Goal: Task Accomplishment & Management: Use online tool/utility

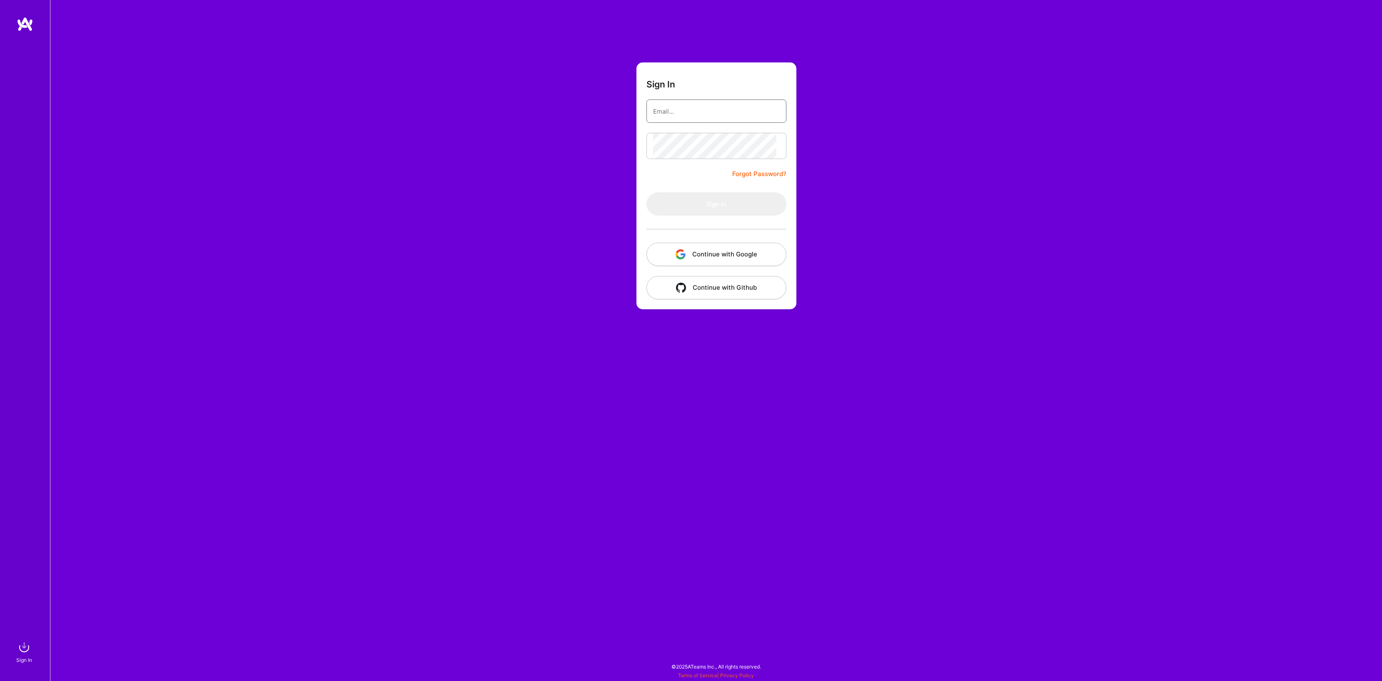
type input "[PERSON_NAME][EMAIL_ADDRESS][DOMAIN_NAME]"
click at [710, 216] on button "Sign In" at bounding box center [716, 203] width 140 height 23
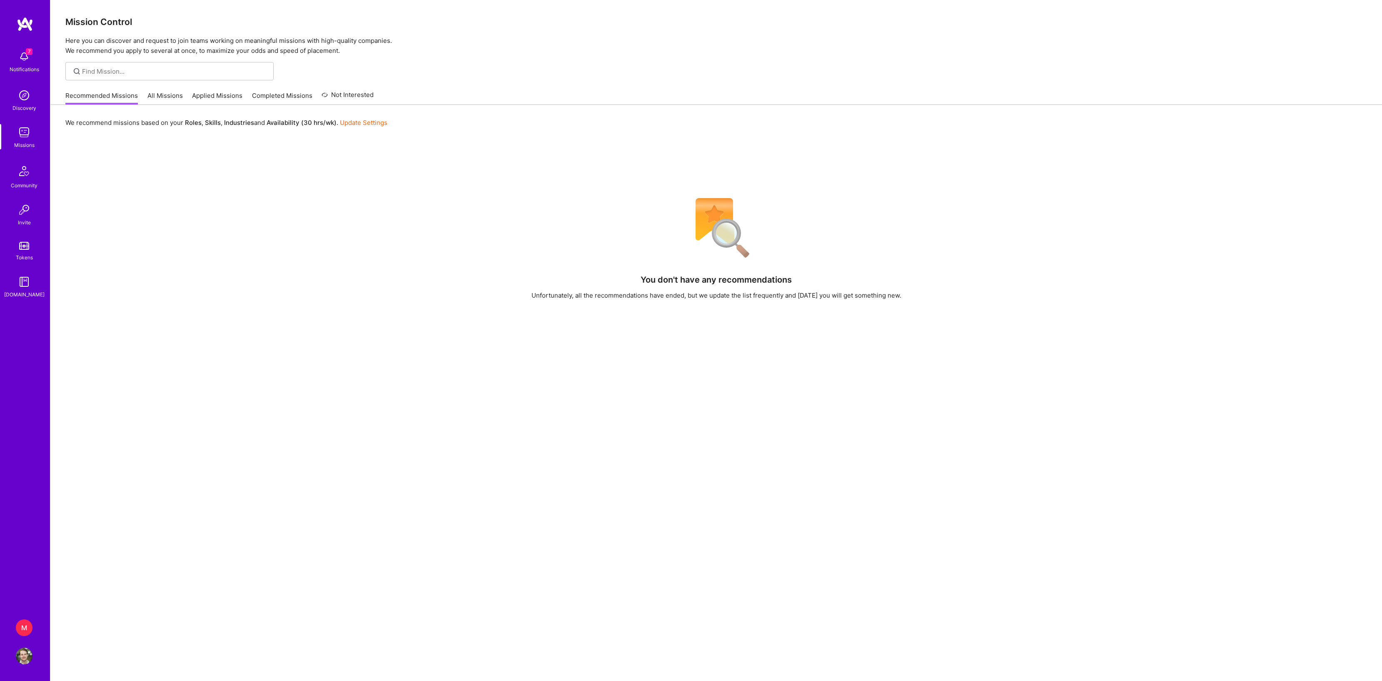
click at [23, 626] on div "M" at bounding box center [24, 628] width 17 height 17
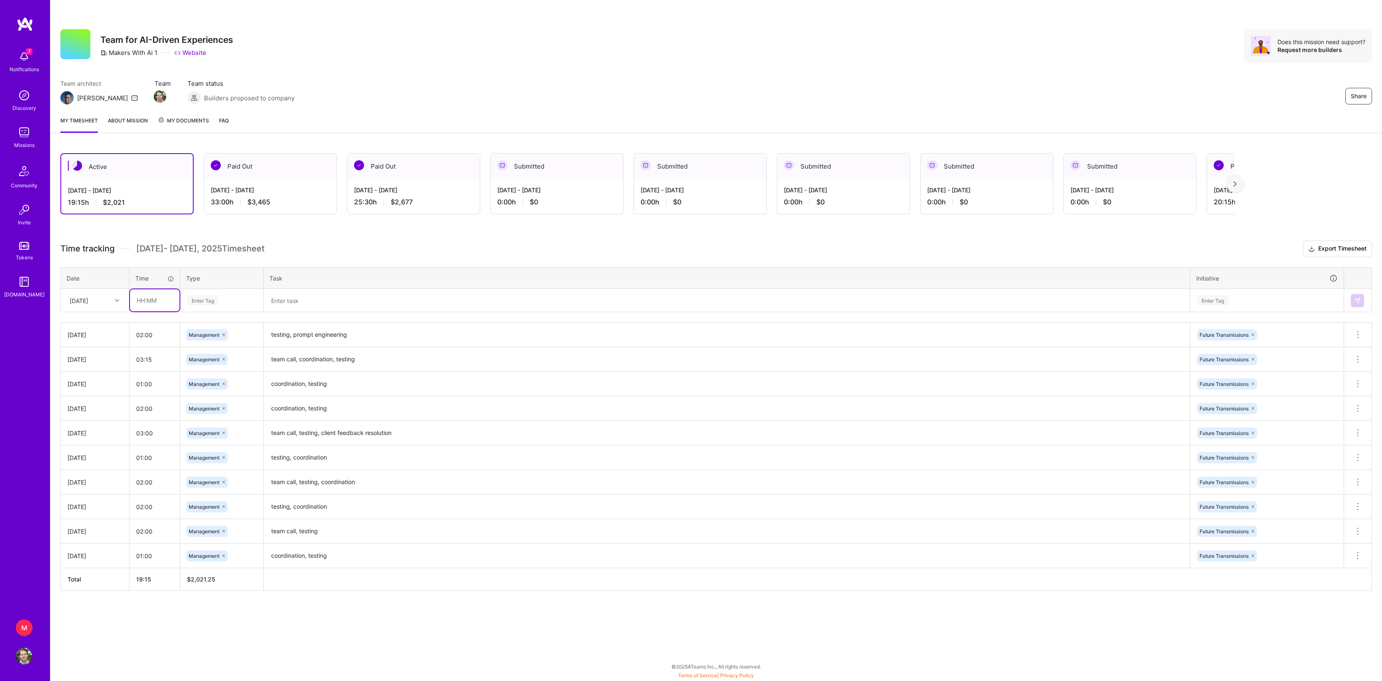
click at [142, 312] on input "text" at bounding box center [155, 300] width 50 height 22
type input "01:00"
click at [214, 310] on div "Enter Tag" at bounding box center [222, 301] width 82 height 22
click at [217, 431] on span "Management" at bounding box center [204, 425] width 39 height 11
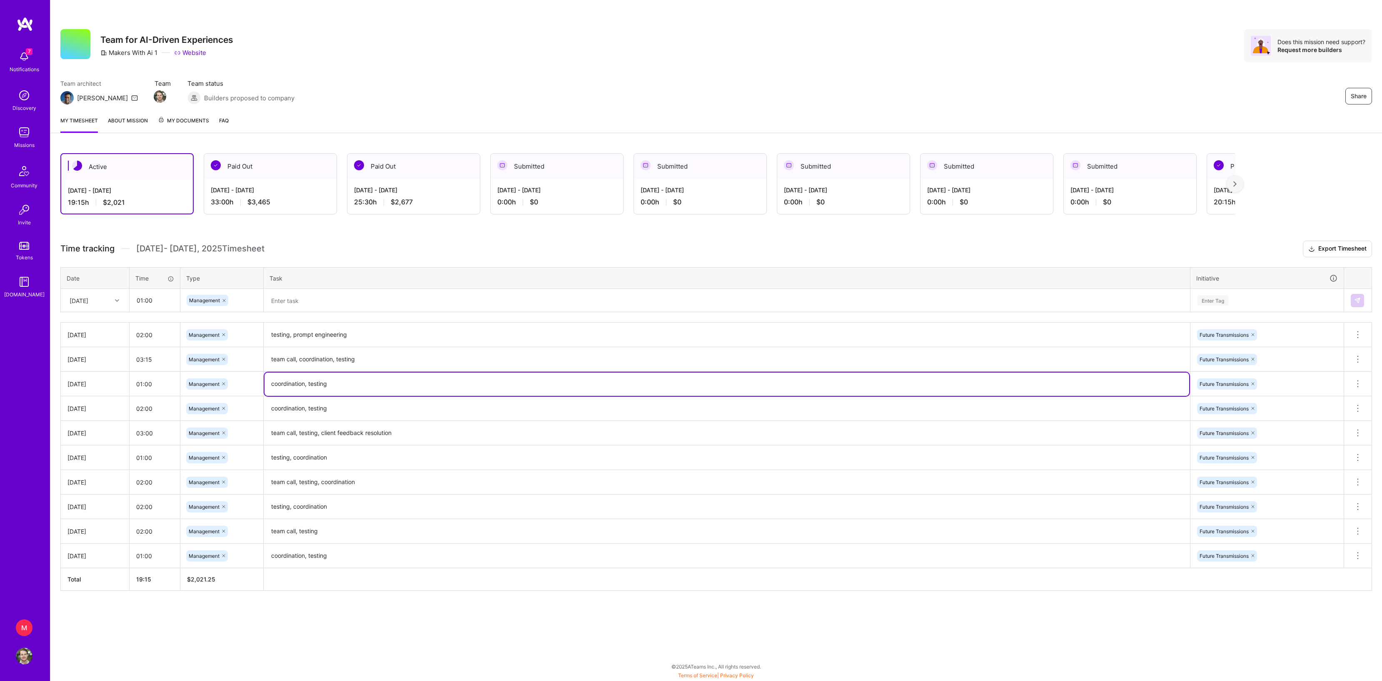
drag, startPoint x: 272, startPoint y: 405, endPoint x: 387, endPoint y: 405, distance: 114.9
click at [387, 396] on textarea "coordination, testing" at bounding box center [726, 384] width 925 height 23
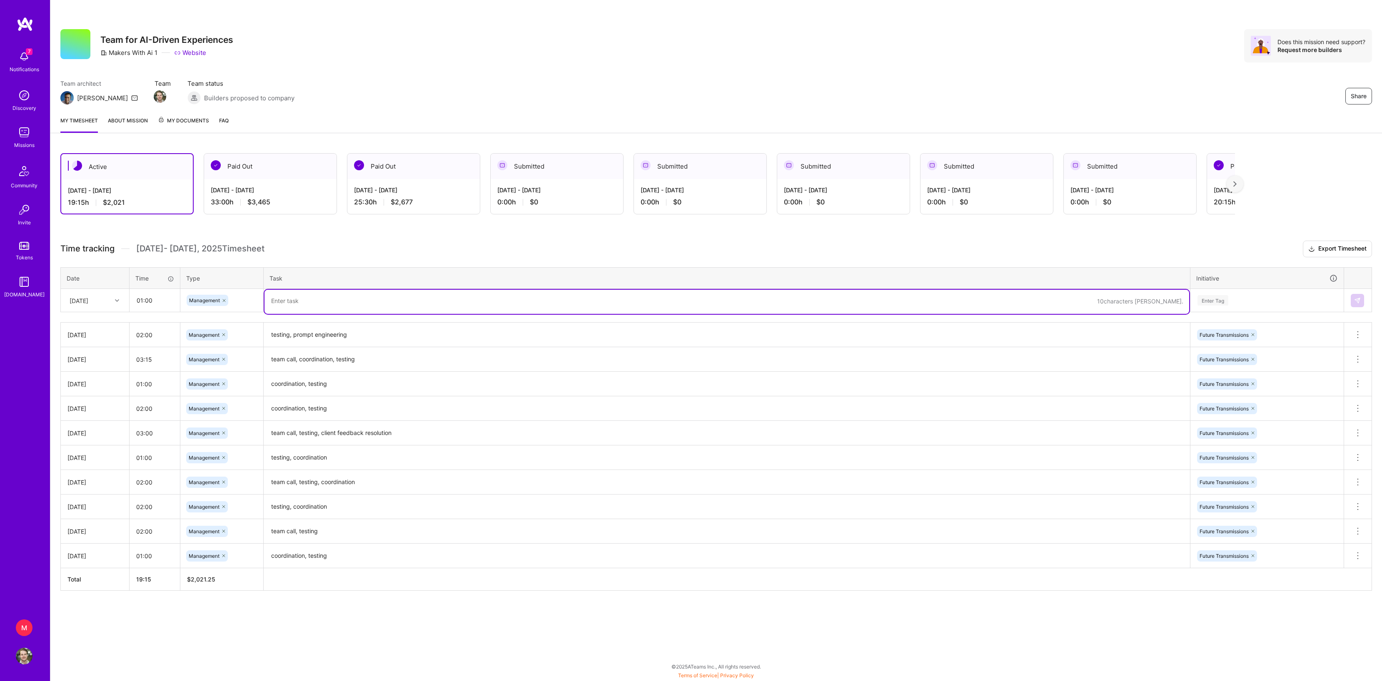
click at [344, 314] on textarea at bounding box center [726, 302] width 925 height 24
paste textarea "coordination, testing"
type textarea "coordination, testing"
click at [1228, 307] on div "Enter Tag" at bounding box center [1212, 300] width 31 height 13
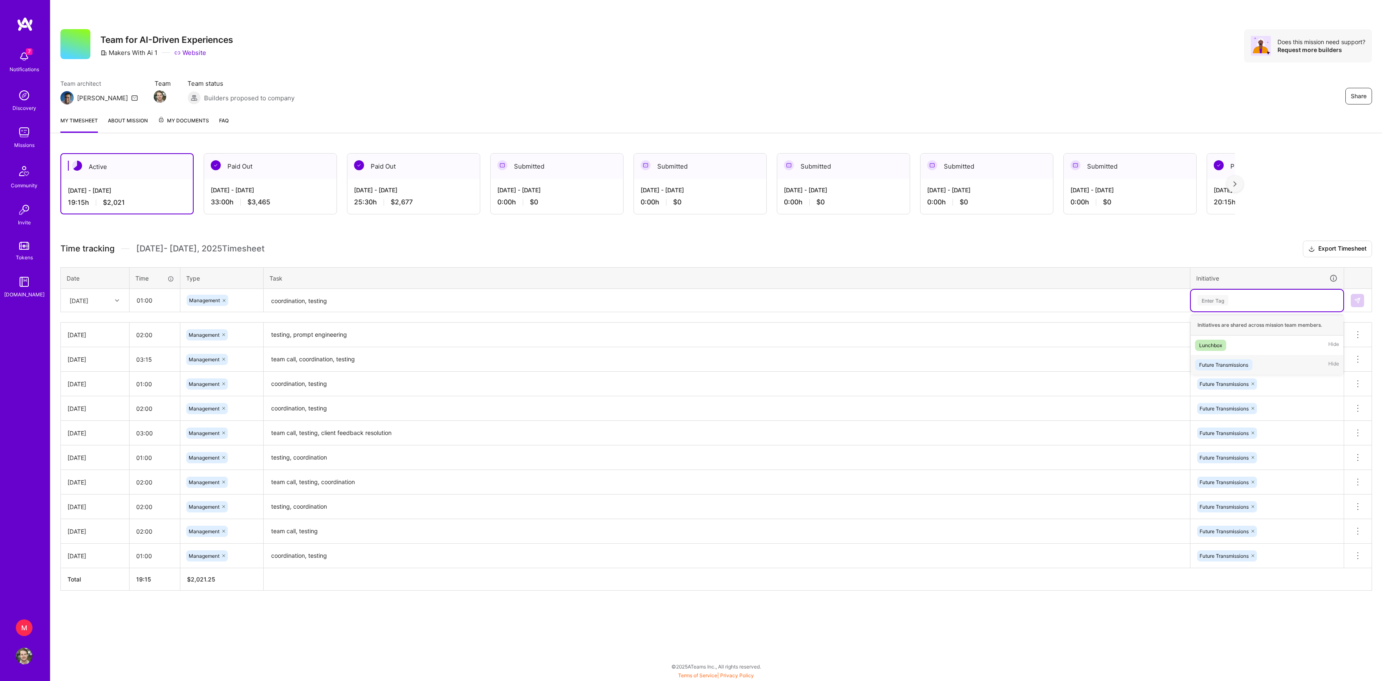
click at [1238, 369] on div "Future Transmissions" at bounding box center [1223, 365] width 49 height 9
click at [1354, 304] on img at bounding box center [1357, 300] width 7 height 7
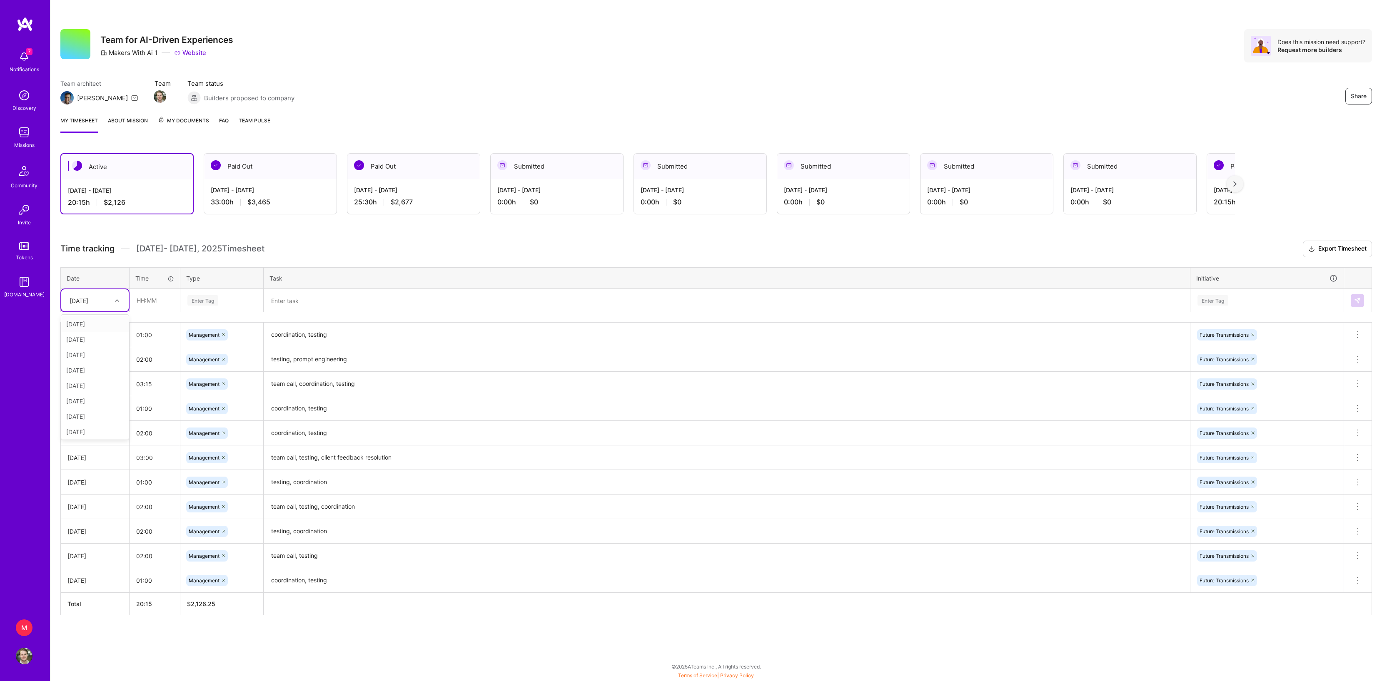
click at [88, 305] on div "[DATE]" at bounding box center [79, 300] width 19 height 9
click at [86, 438] on div "[DATE]" at bounding box center [94, 430] width 67 height 15
click at [144, 312] on input "text" at bounding box center [155, 300] width 50 height 22
type input "00:15"
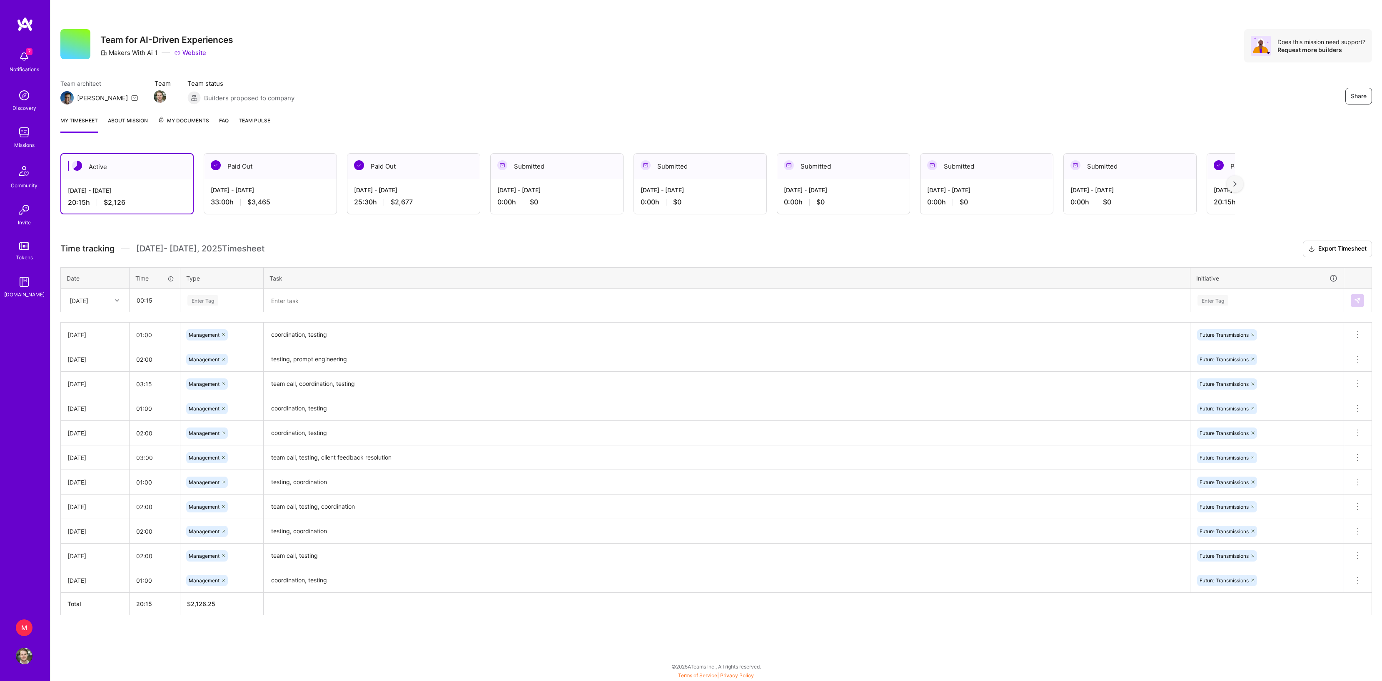
click at [218, 307] on div "Enter Tag" at bounding box center [202, 300] width 31 height 13
click at [220, 431] on span "Management" at bounding box center [204, 425] width 39 height 11
click at [296, 312] on textarea at bounding box center [726, 301] width 925 height 22
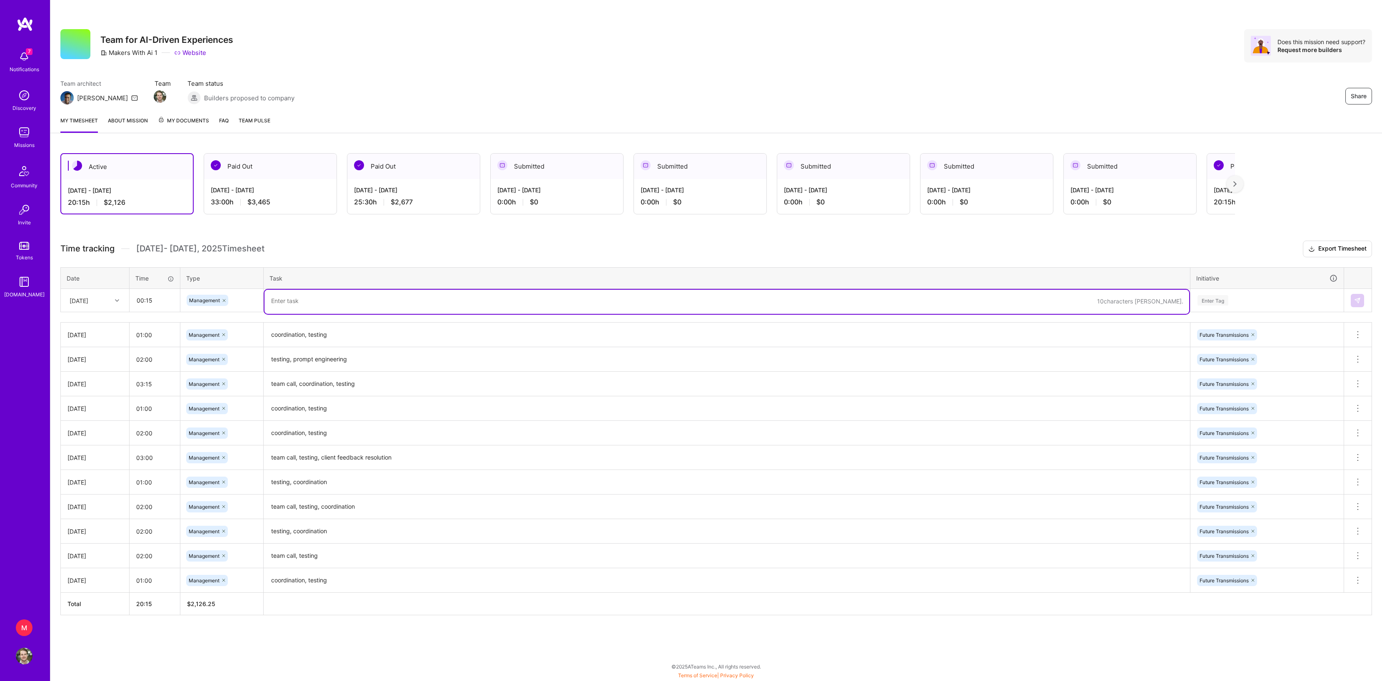
paste textarea "yes"
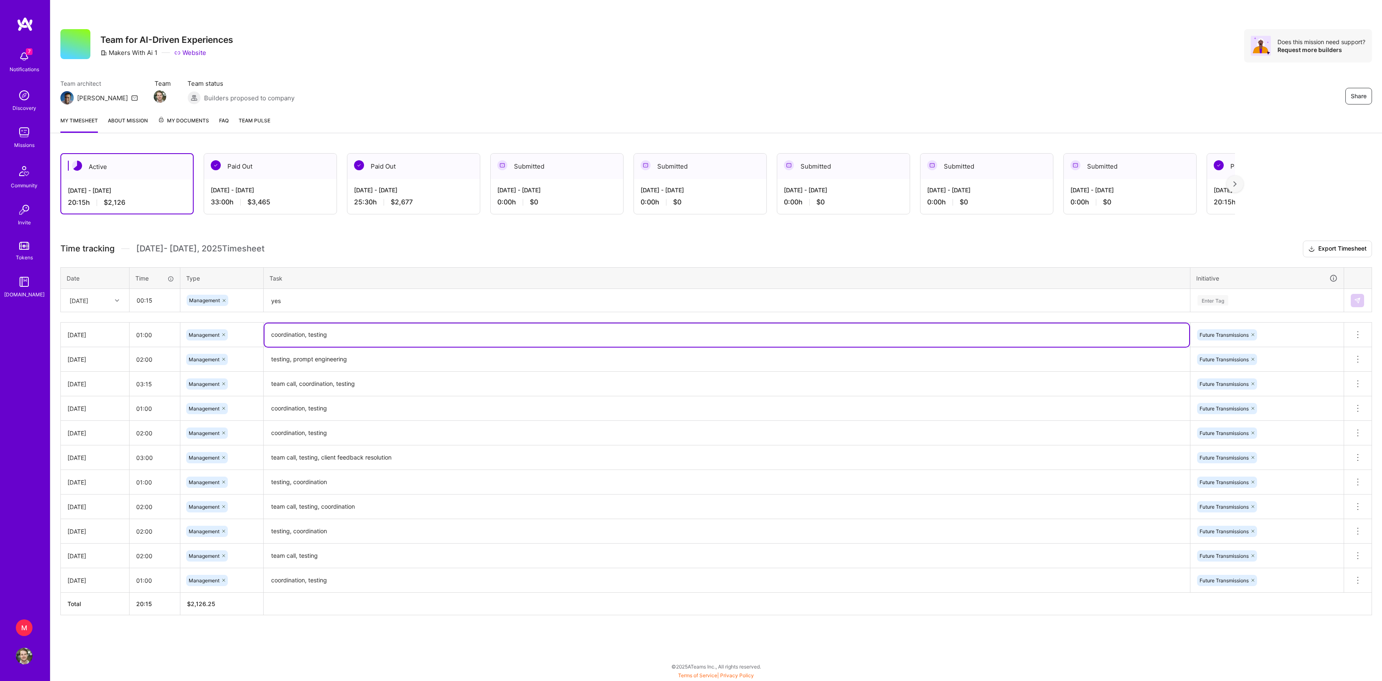
click at [368, 342] on textarea "coordination, testing" at bounding box center [726, 335] width 925 height 23
click at [340, 312] on textarea "yes" at bounding box center [726, 301] width 925 height 22
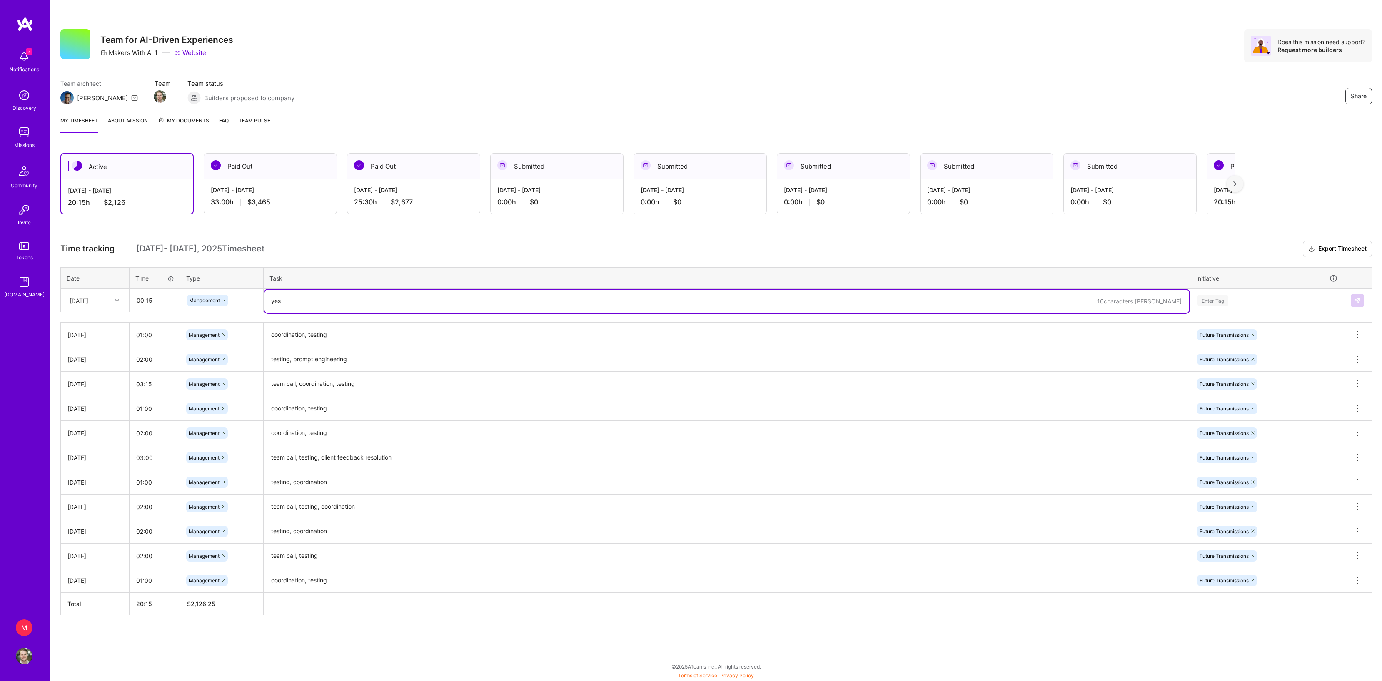
click at [340, 313] on textarea "yes" at bounding box center [726, 301] width 925 height 23
paste textarea "coordination, testing"
click at [725, 248] on div "Active [DATE] - [DATE] 20:15 h $2,126 Paid Out [DATE] - [DATE] 33:00 h $3,465 P…" at bounding box center [715, 399] width 1331 height 513
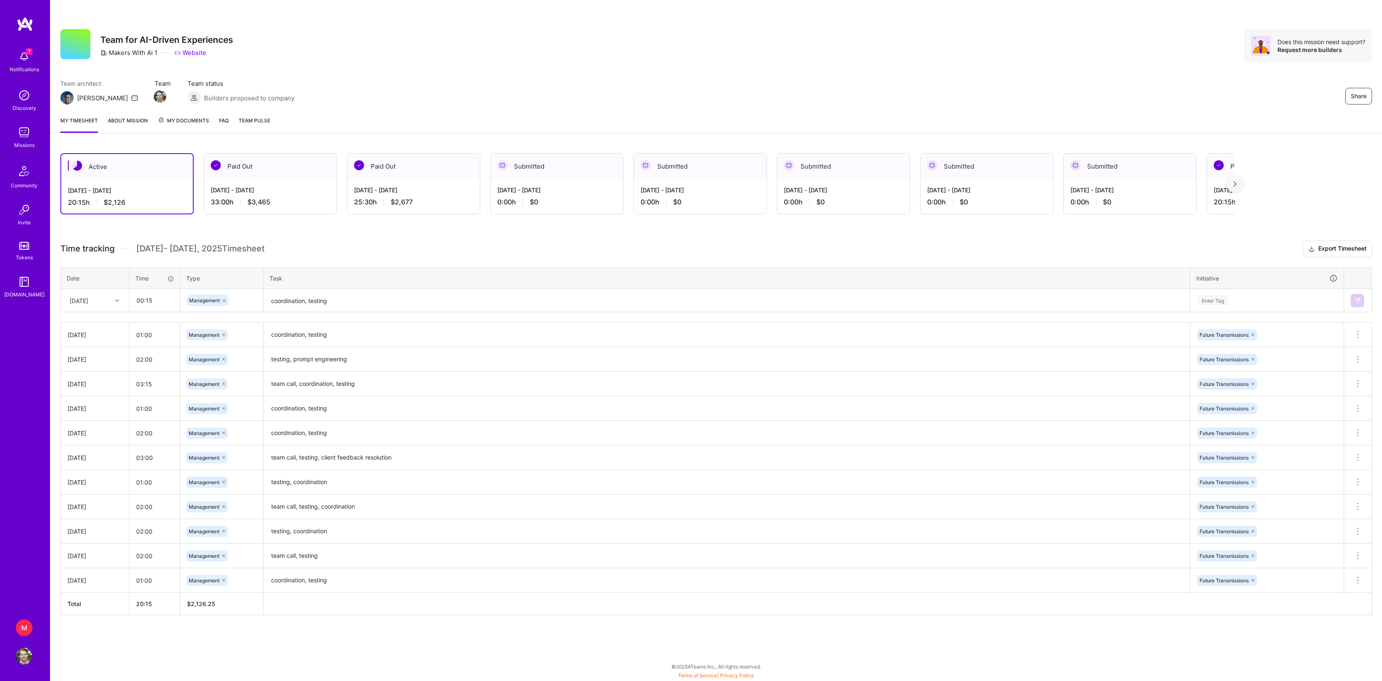
click at [1211, 307] on div "Enter Tag" at bounding box center [1212, 300] width 31 height 13
click at [1229, 369] on div "Future Transmissions" at bounding box center [1223, 365] width 49 height 9
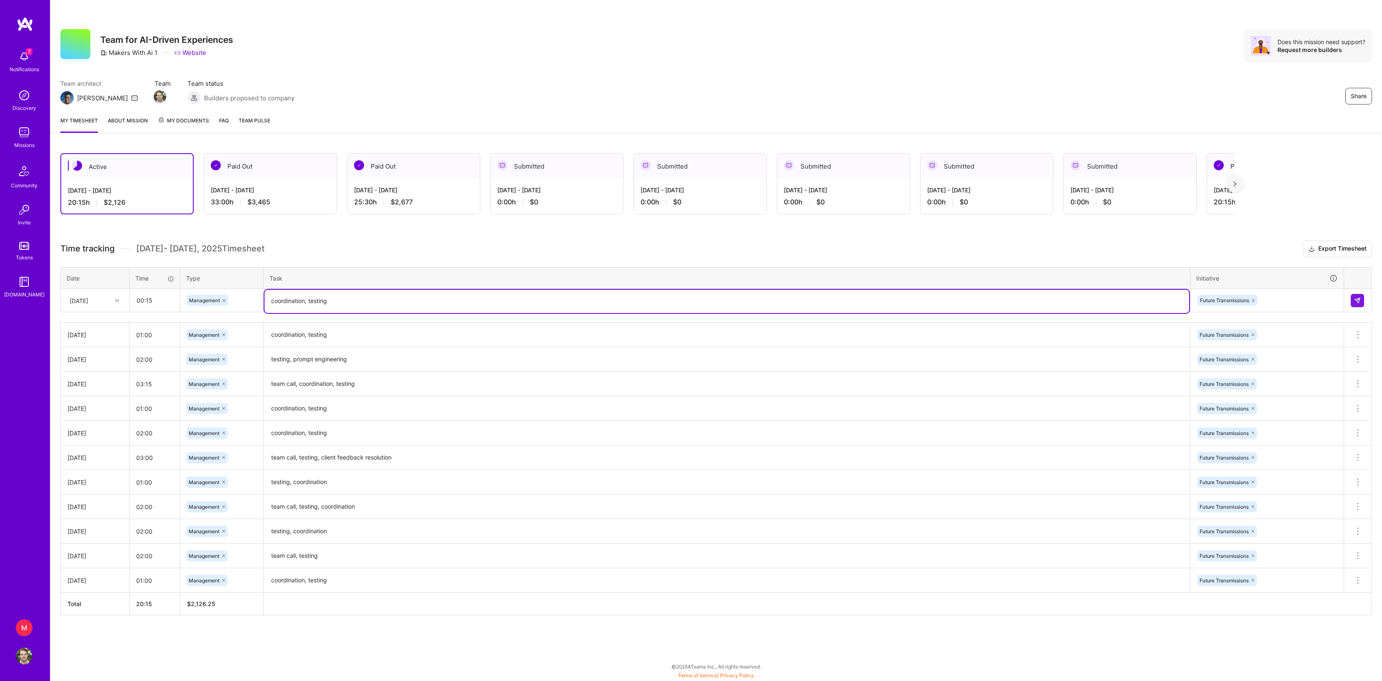
click at [337, 313] on textarea "coordination, testing" at bounding box center [726, 301] width 925 height 23
type textarea "coordination"
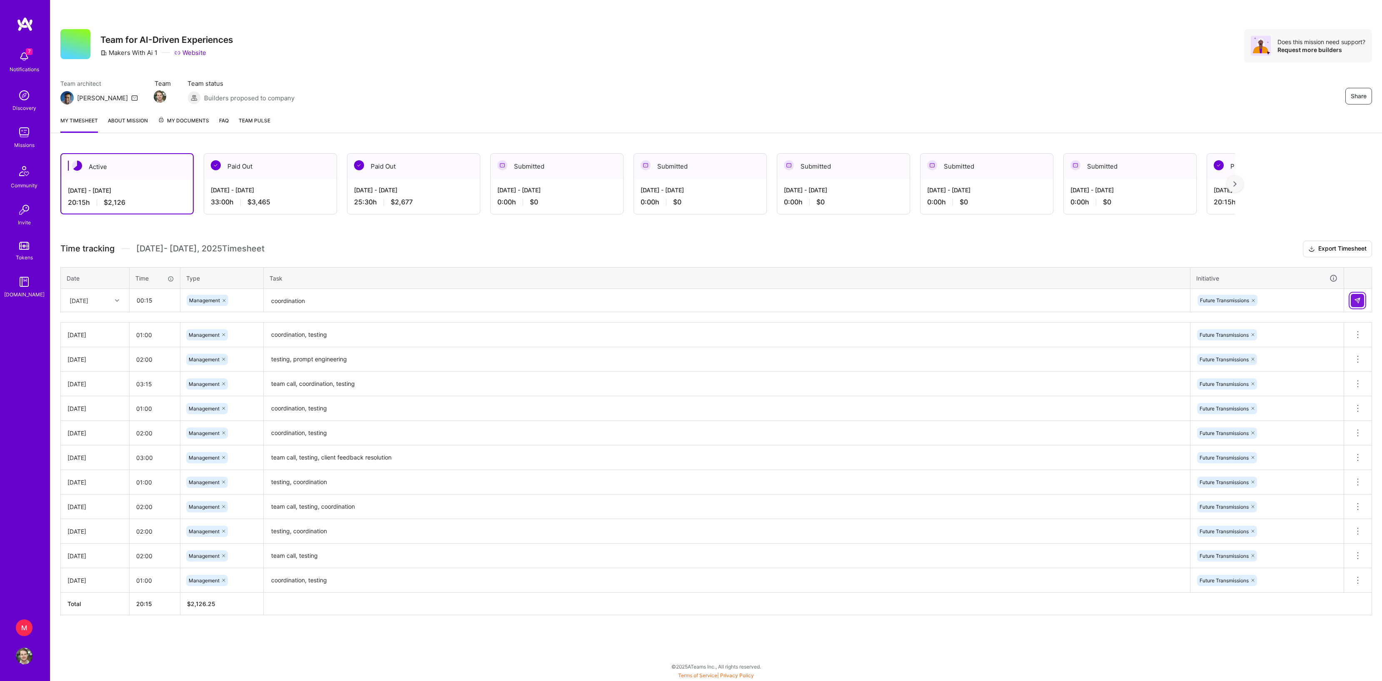
click at [1364, 307] on button at bounding box center [1357, 300] width 13 height 13
